Goal: Transaction & Acquisition: Purchase product/service

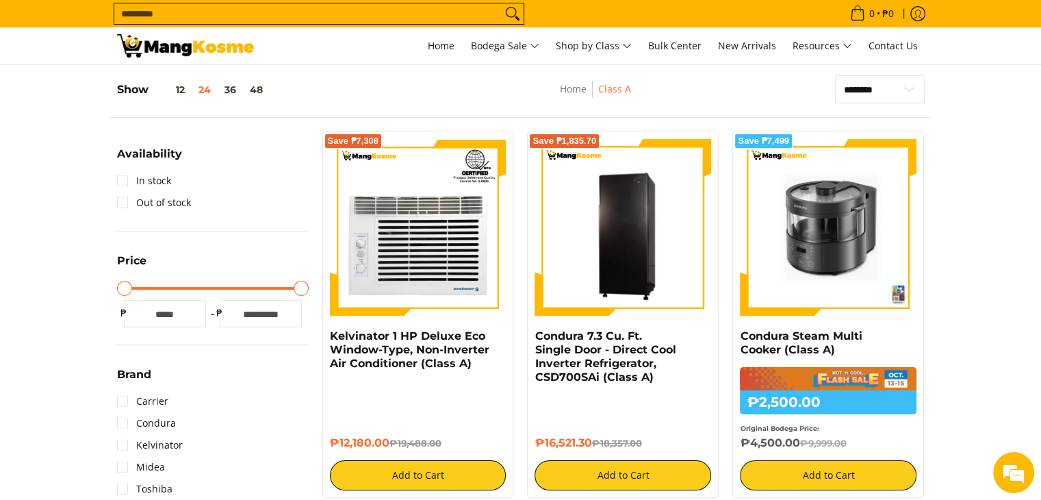
scroll to position [182, 0]
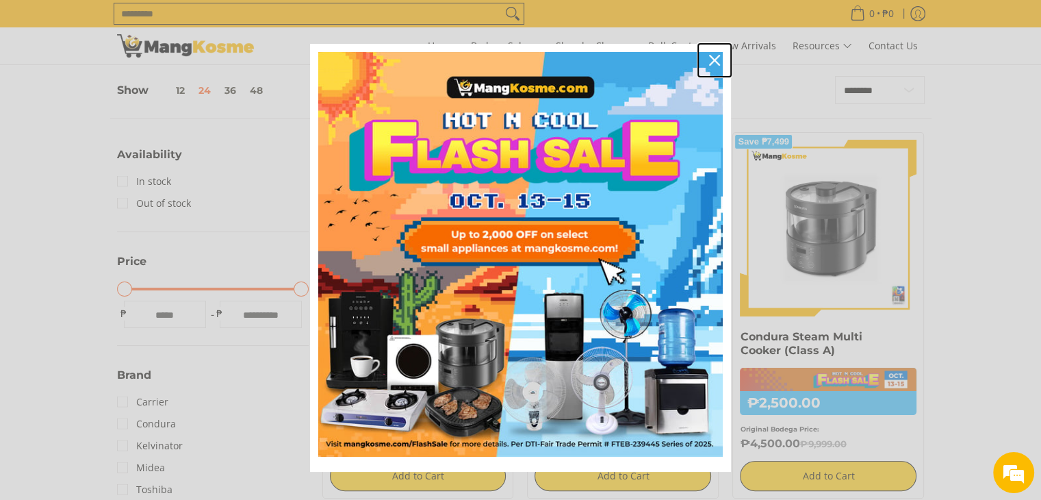
click at [709, 58] on icon "close icon" at bounding box center [714, 60] width 11 height 11
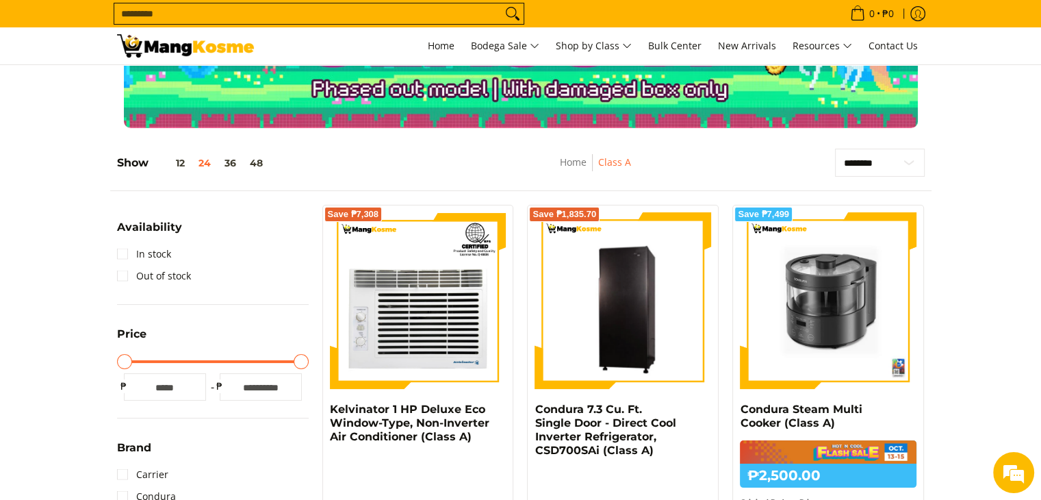
scroll to position [0, 0]
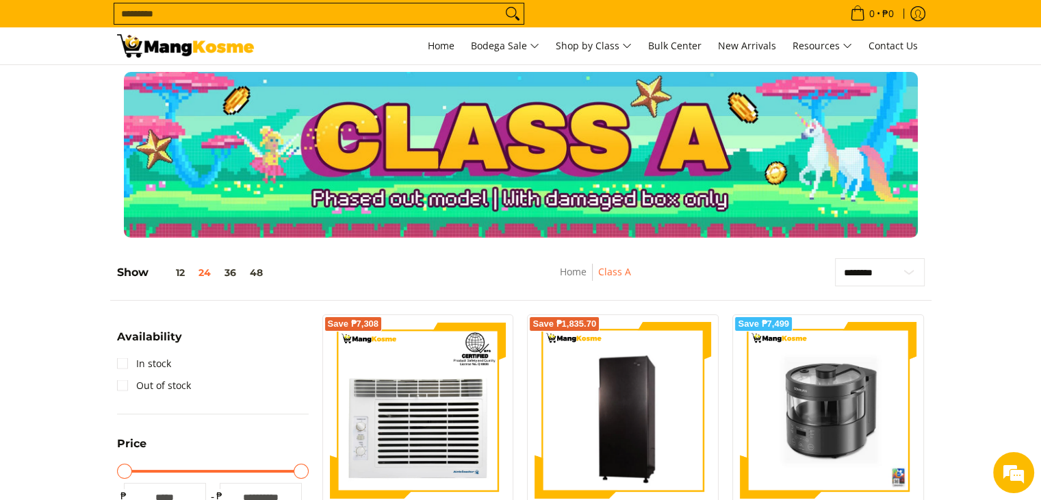
click at [307, 5] on input "Search..." at bounding box center [307, 13] width 387 height 21
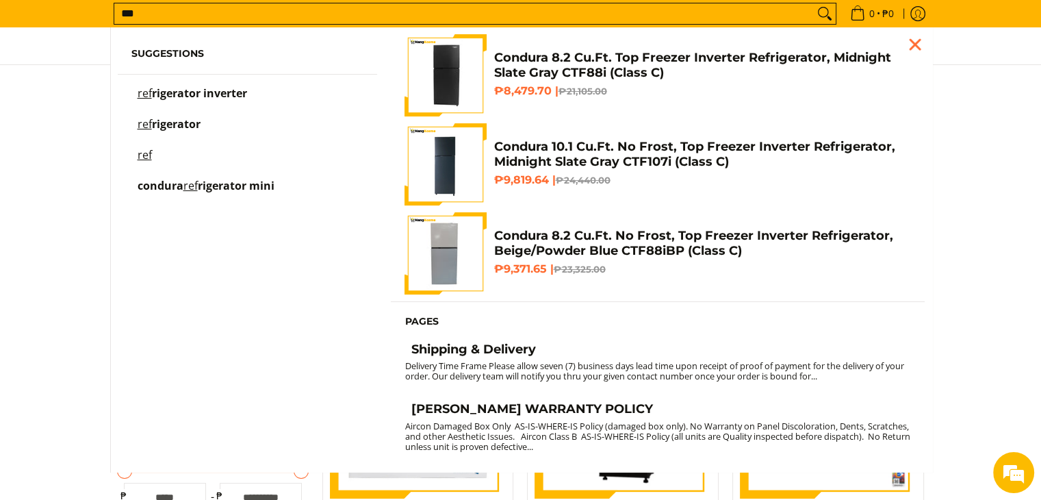
type input "***"
click at [222, 90] on span "rigerator inverter" at bounding box center [199, 93] width 95 height 15
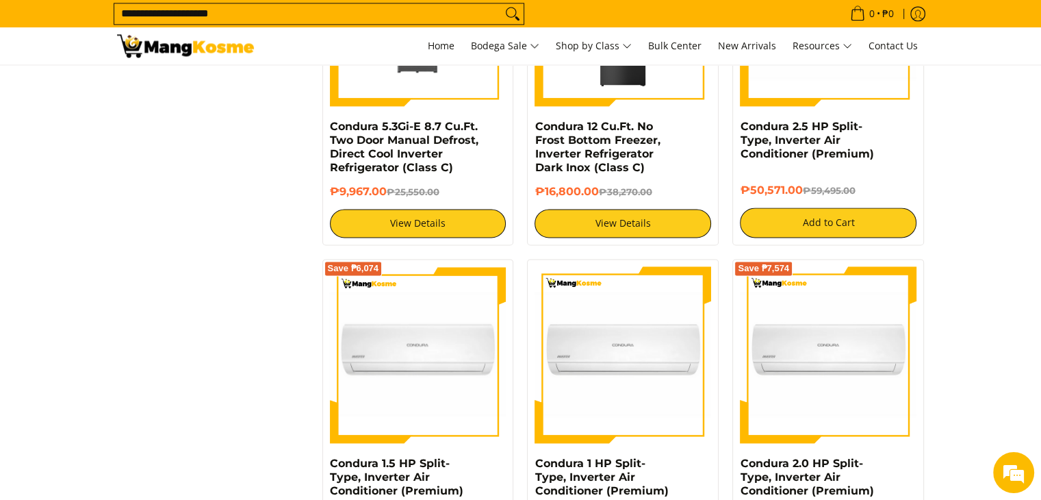
scroll to position [1643, 0]
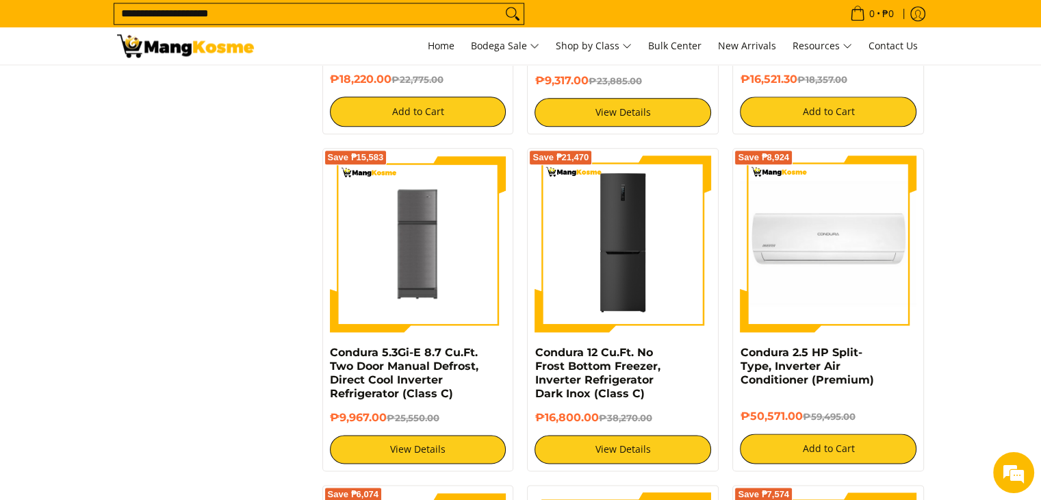
click at [988, 228] on section "**********" at bounding box center [520, 165] width 1041 height 3486
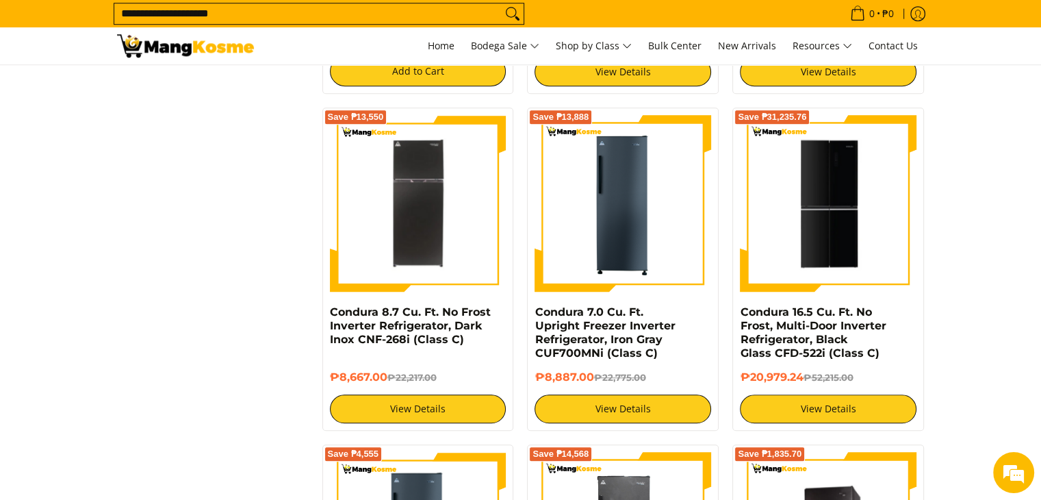
scroll to position [821, 0]
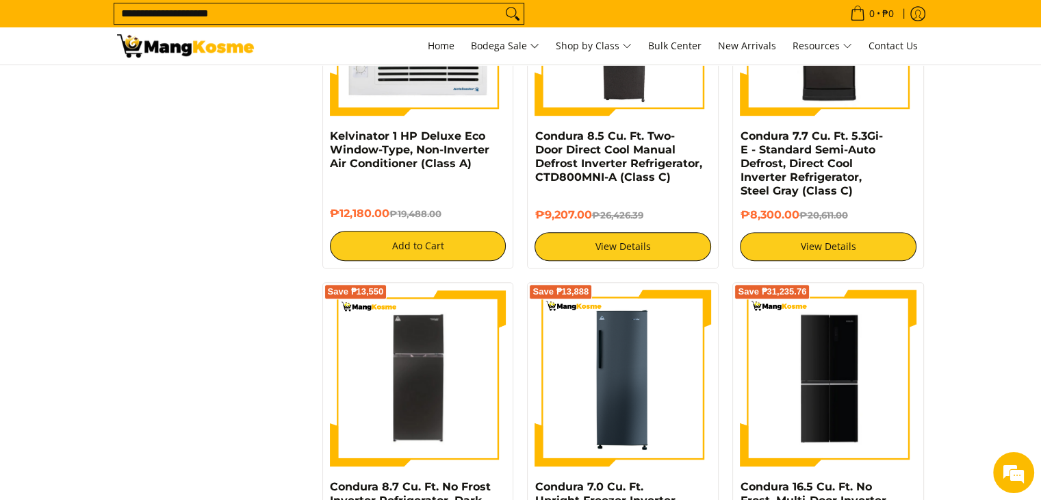
drag, startPoint x: 1002, startPoint y: 287, endPoint x: 252, endPoint y: 226, distance: 752.7
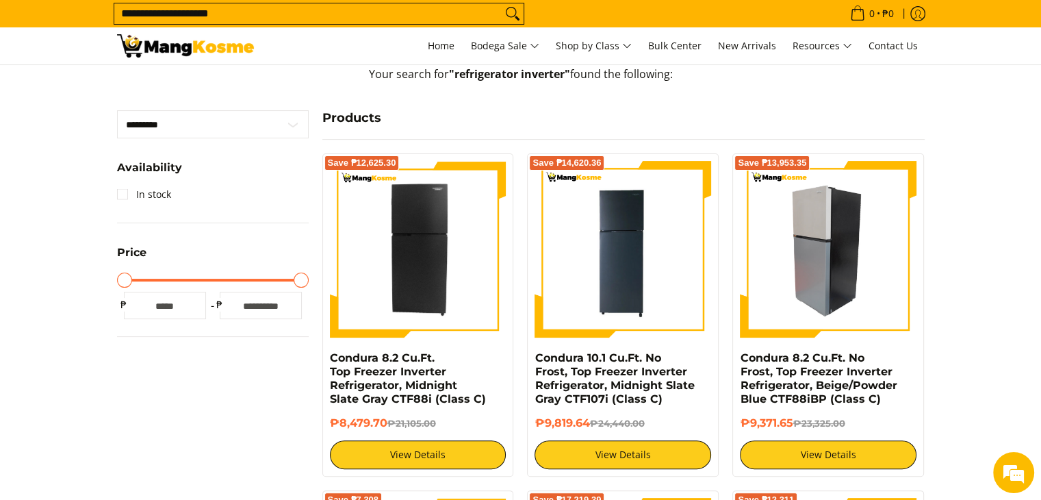
scroll to position [274, 0]
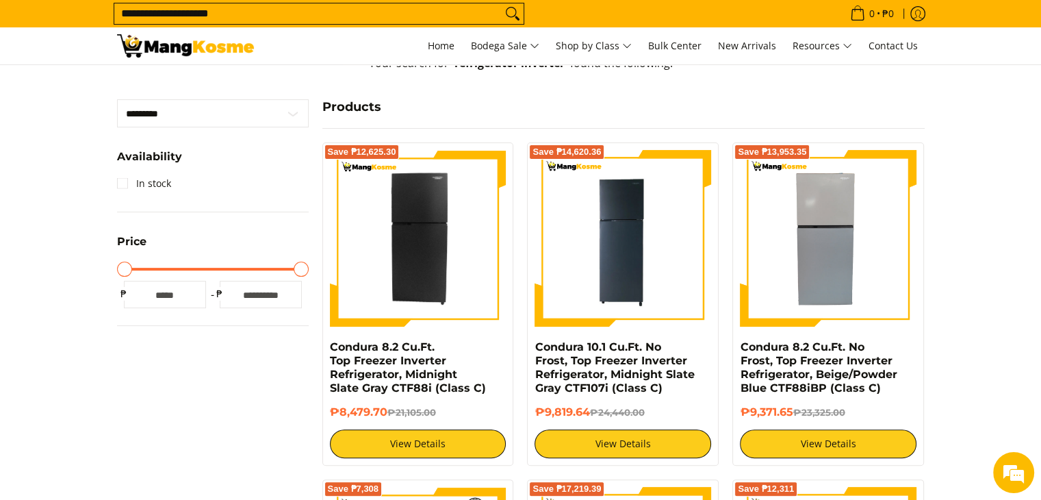
click at [331, 6] on input "**********" at bounding box center [307, 13] width 387 height 21
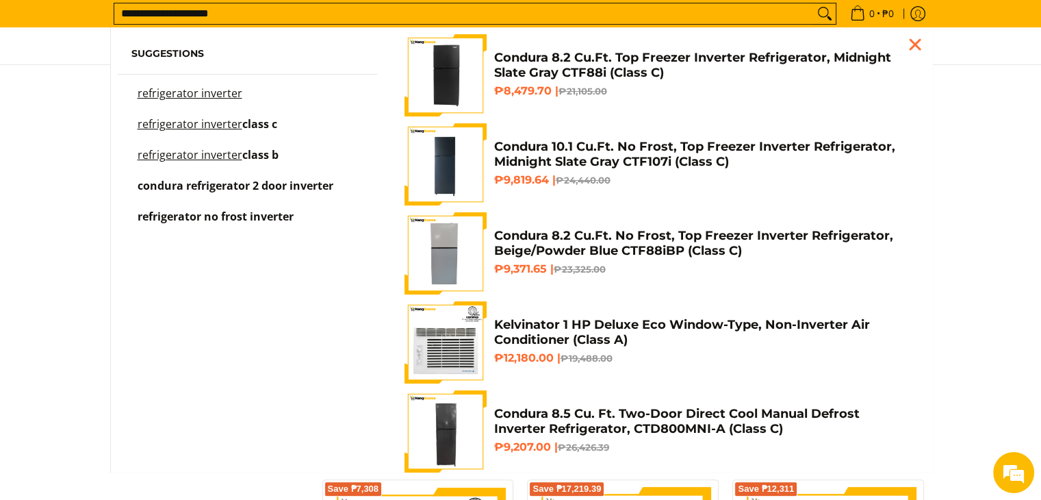
click at [814, 3] on button "Search" at bounding box center [825, 13] width 22 height 21
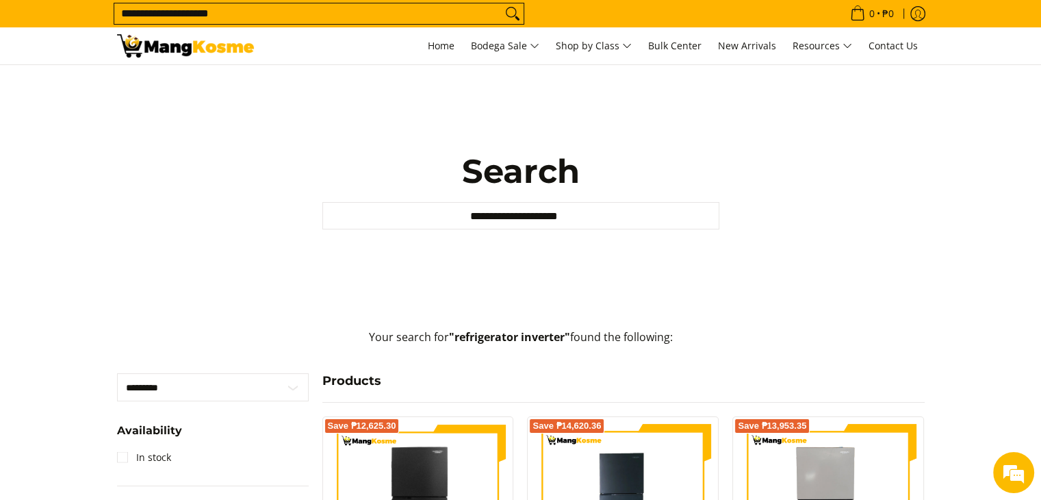
scroll to position [274, 0]
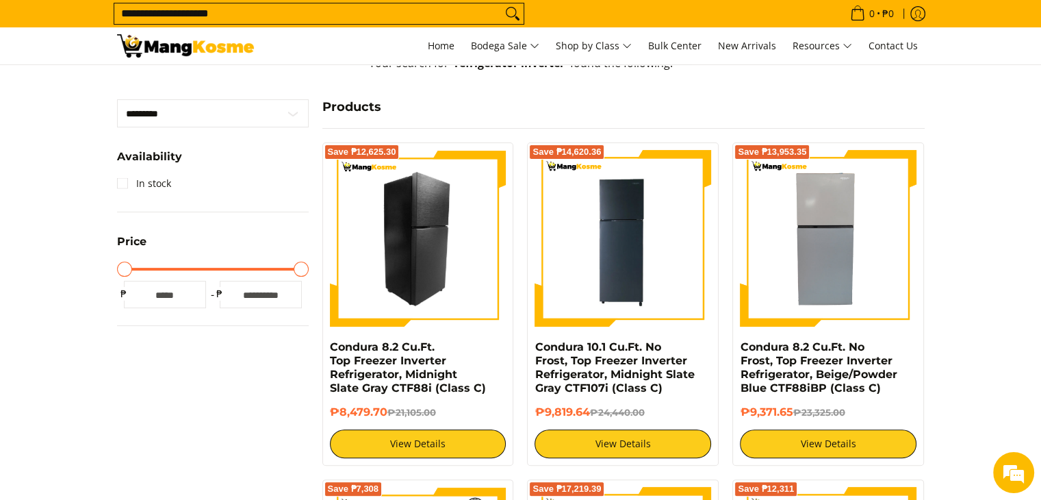
click at [392, 215] on img at bounding box center [418, 238] width 177 height 177
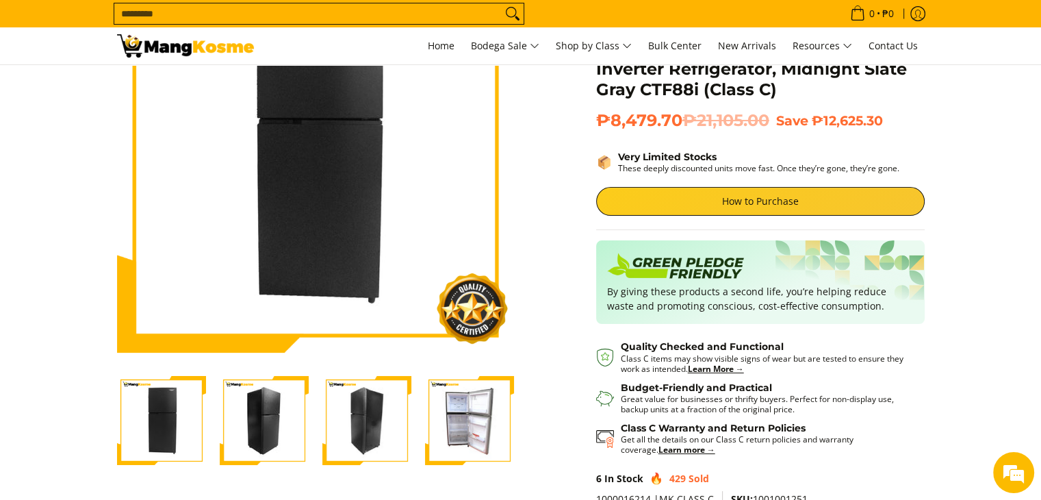
scroll to position [182, 0]
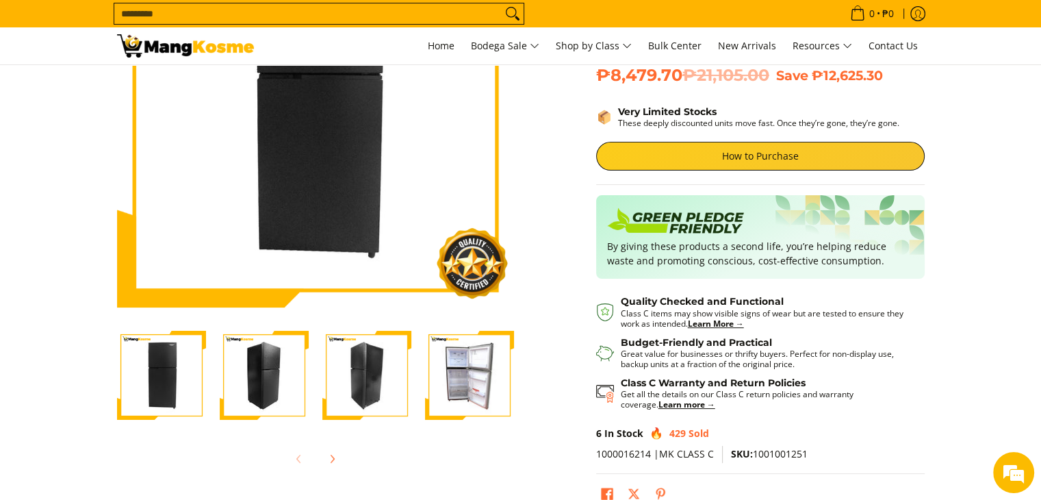
click at [476, 364] on img "Condura 8.2 Cu.Ft. Top Freezer Inverter Refrigerator, Midnight Slate Gray CTF88…" at bounding box center [469, 375] width 89 height 89
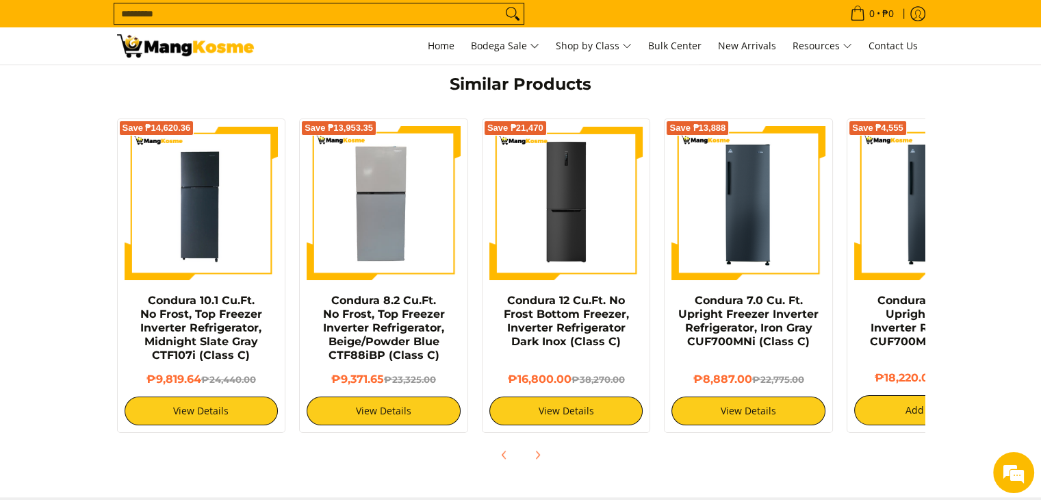
scroll to position [912, 0]
